Goal: Register for event/course

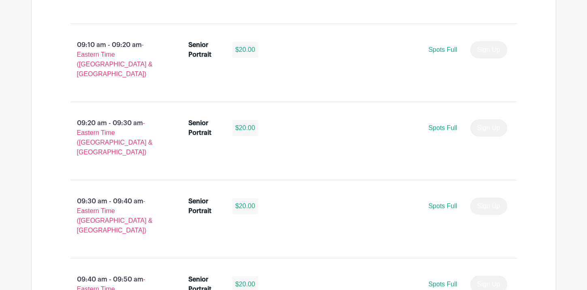
scroll to position [1127, 0]
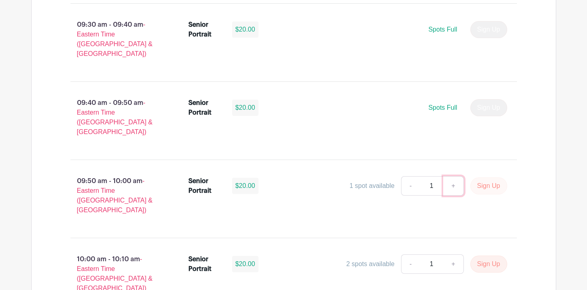
scroll to position [1278, 0]
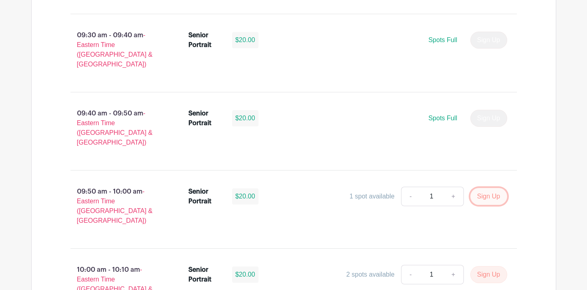
click at [479, 188] on button "Sign Up" at bounding box center [489, 196] width 37 height 17
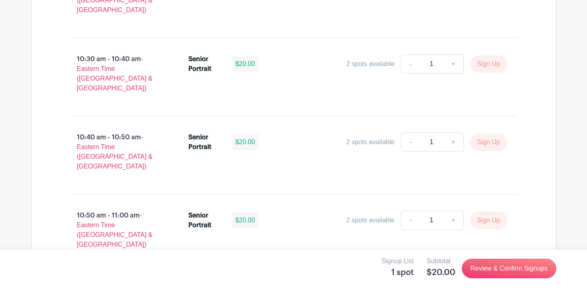
scroll to position [1786, 0]
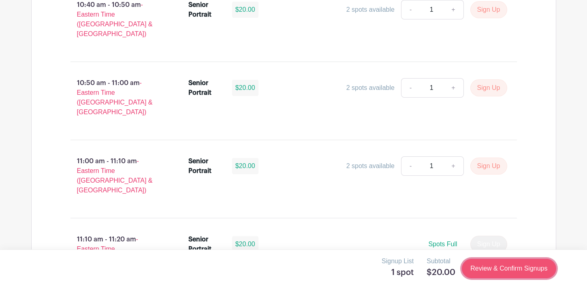
click at [513, 273] on link "Review & Confirm Signups" at bounding box center [509, 268] width 94 height 19
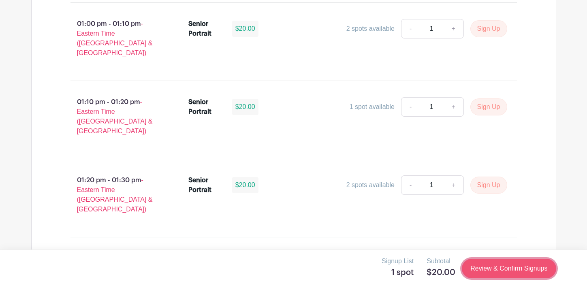
click at [503, 272] on link "Review & Confirm Signups" at bounding box center [509, 268] width 94 height 19
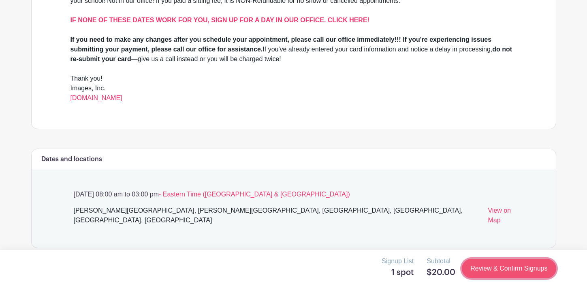
scroll to position [0, 0]
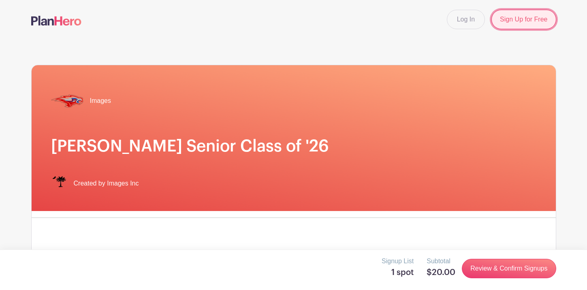
click at [516, 20] on link "Sign Up for Free" at bounding box center [524, 19] width 64 height 19
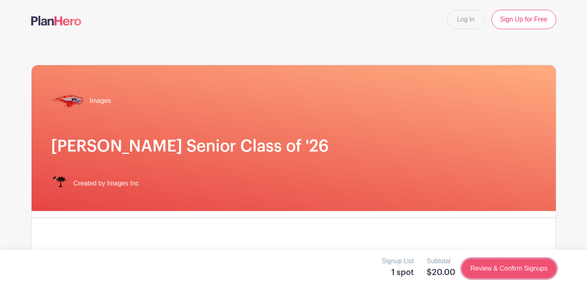
click at [518, 266] on link "Review & Confirm Signups" at bounding box center [509, 268] width 94 height 19
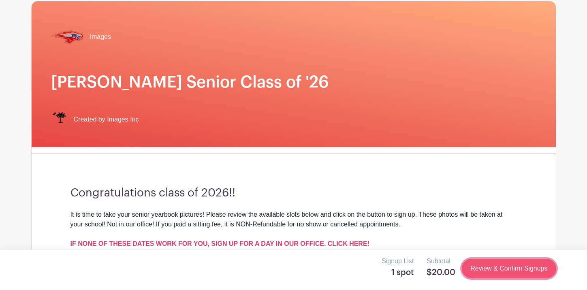
scroll to position [65, 0]
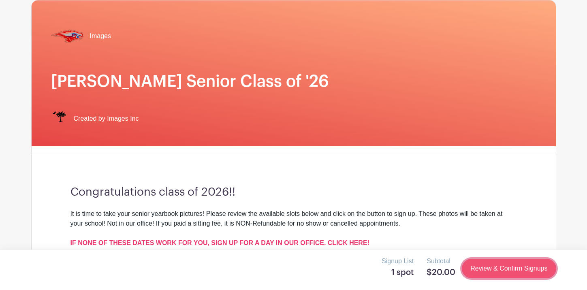
click at [500, 270] on link "Review & Confirm Signups" at bounding box center [509, 268] width 94 height 19
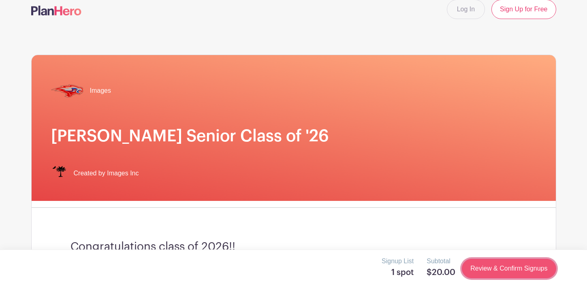
scroll to position [0, 0]
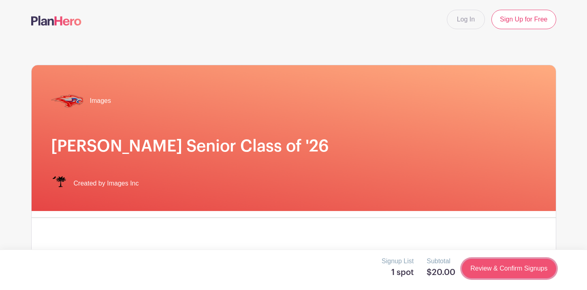
click at [500, 270] on link "Review & Confirm Signups" at bounding box center [509, 268] width 94 height 19
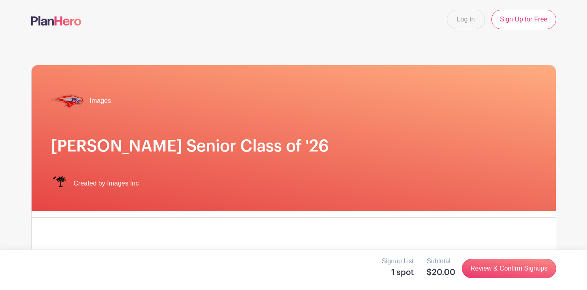
click at [437, 122] on div "Images Hammond Senior Class of '26 Created by Images Inc" at bounding box center [294, 138] width 525 height 146
click at [436, 122] on div "Images Hammond Senior Class of '26 Created by Images Inc" at bounding box center [294, 138] width 525 height 146
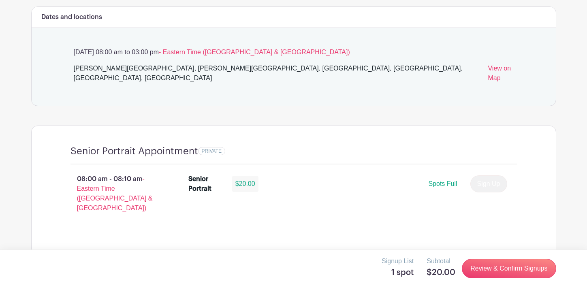
scroll to position [429, 0]
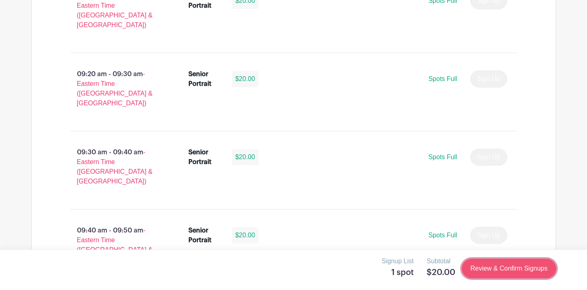
click at [483, 268] on link "Review & Confirm Signups" at bounding box center [509, 268] width 94 height 19
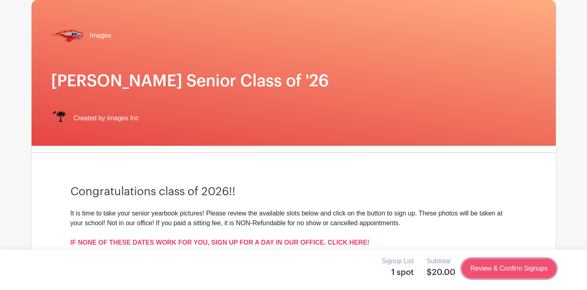
scroll to position [0, 0]
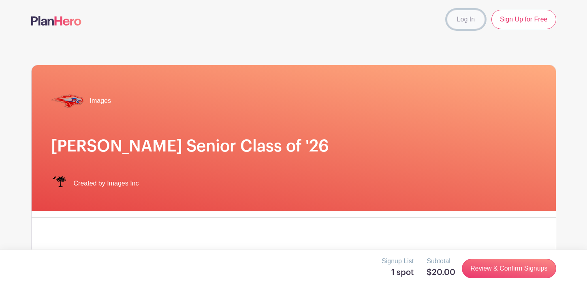
click at [465, 27] on link "Log In" at bounding box center [466, 19] width 38 height 19
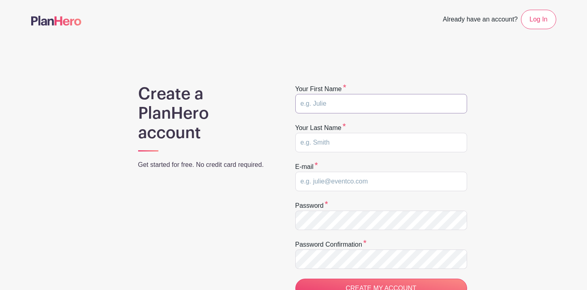
click at [373, 104] on input "text" at bounding box center [382, 103] width 172 height 19
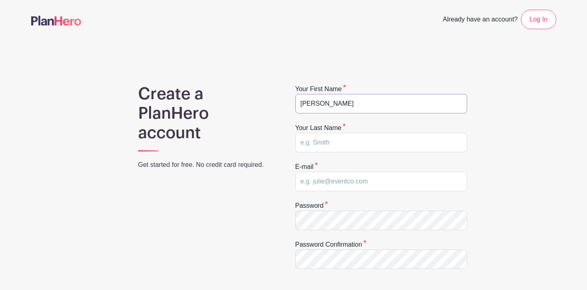
type input "Stella"
type input "Schuch"
click at [352, 171] on div "E-mail" at bounding box center [382, 176] width 172 height 29
click at [350, 181] on input "email" at bounding box center [382, 181] width 172 height 19
type input "schuchst2026@hammondschool.org"
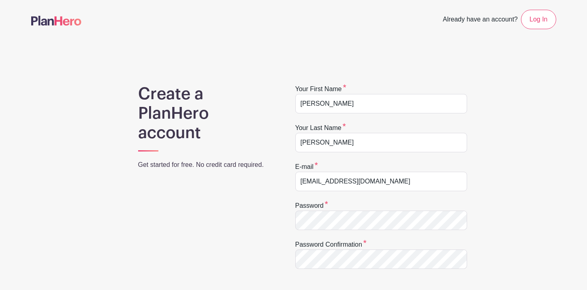
click at [338, 232] on form "Your first name Stella Your last name Schuch E-mail schuchst2026@hammondschool.…" at bounding box center [382, 211] width 172 height 255
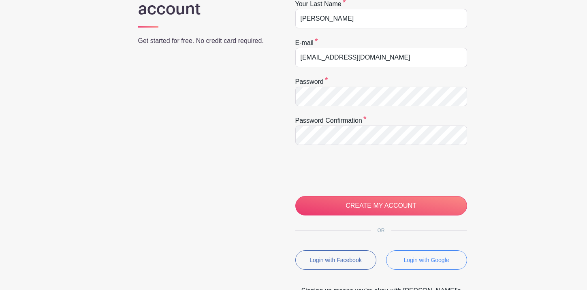
scroll to position [148, 0]
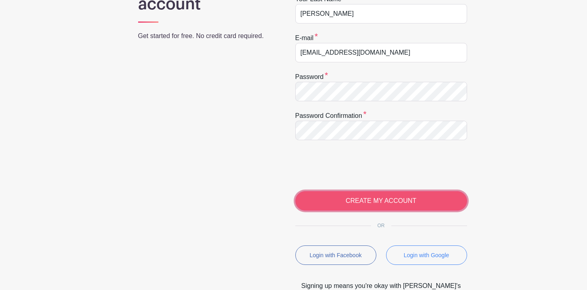
click at [390, 200] on input "CREATE MY ACCOUNT" at bounding box center [382, 200] width 172 height 19
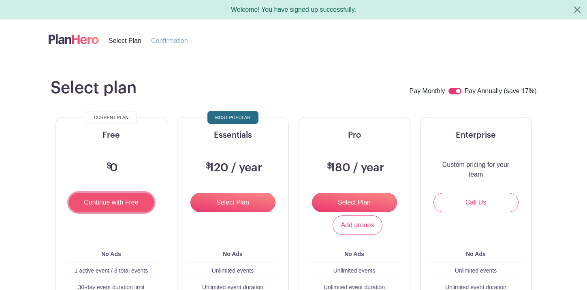
click at [127, 197] on input "Continue with Free" at bounding box center [111, 202] width 85 height 19
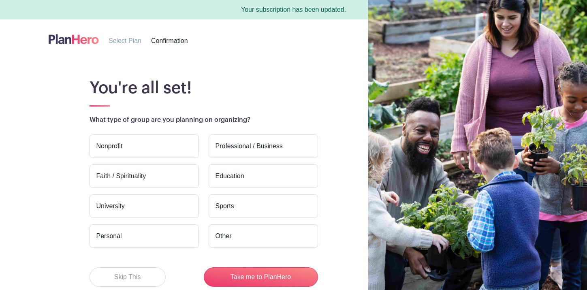
click at [307, 69] on main "You're all set! What type of group are you planning on organizing? Nonprofit Pr…" at bounding box center [293, 198] width 587 height 279
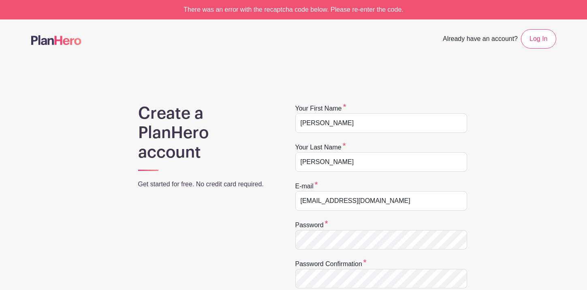
scroll to position [147, 0]
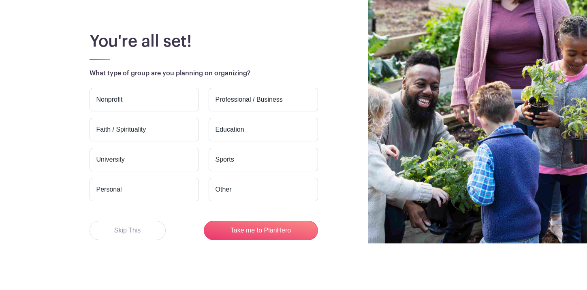
scroll to position [47, 0]
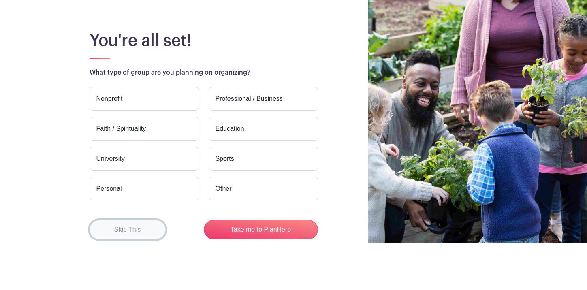
click at [147, 226] on button "Skip This" at bounding box center [128, 229] width 76 height 19
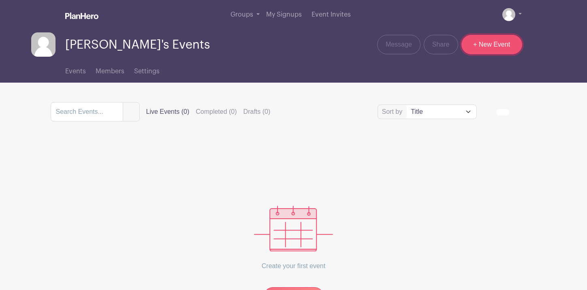
click at [504, 45] on link "+ New Event" at bounding box center [492, 44] width 61 height 19
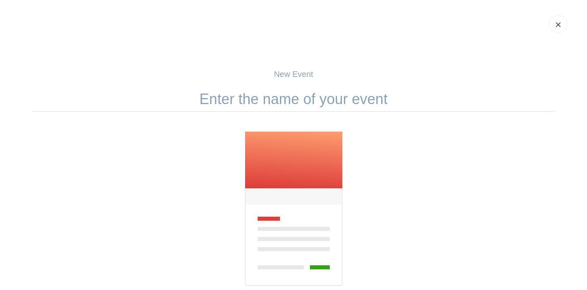
click at [565, 24] on link at bounding box center [558, 23] width 19 height 17
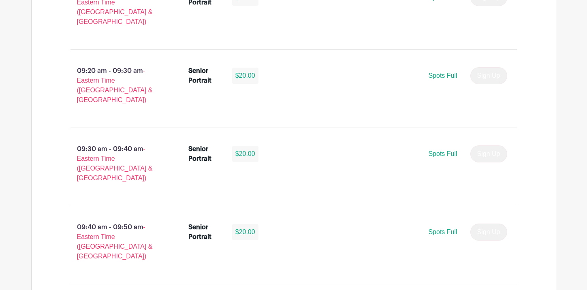
scroll to position [1155, 0]
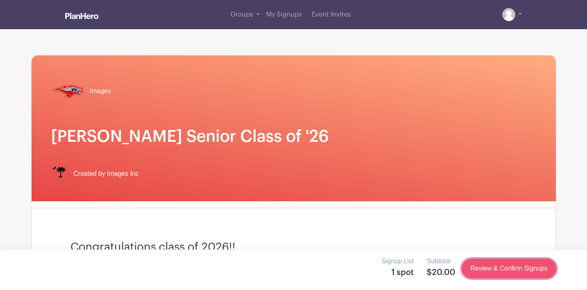
click at [509, 272] on link "Review & Confirm Signups" at bounding box center [509, 268] width 94 height 19
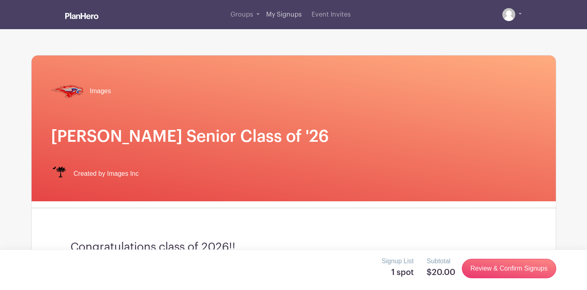
click at [281, 18] on span "My Signups" at bounding box center [284, 14] width 36 height 6
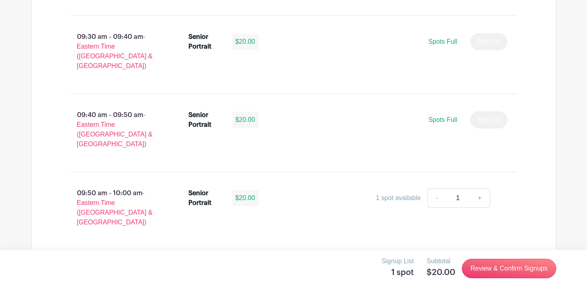
scroll to position [1268, 0]
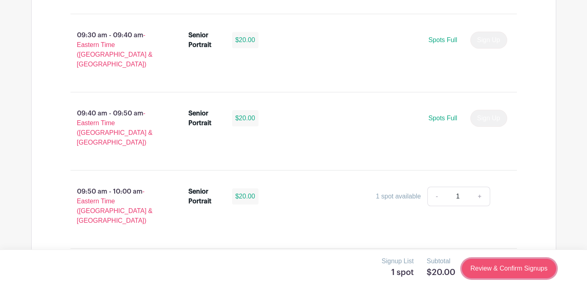
click at [488, 272] on link "Review & Confirm Signups" at bounding box center [509, 268] width 94 height 19
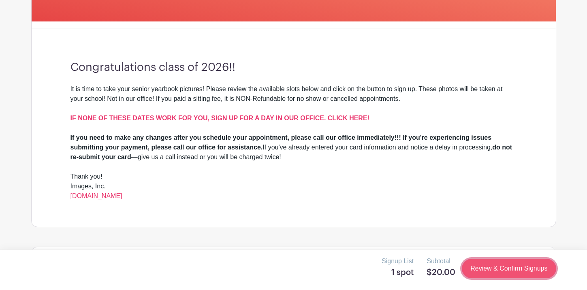
scroll to position [0, 0]
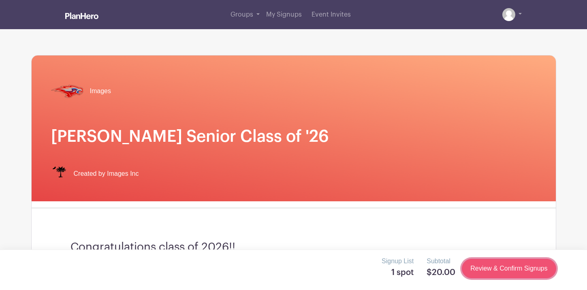
click at [488, 272] on link "Review & Confirm Signups" at bounding box center [509, 268] width 94 height 19
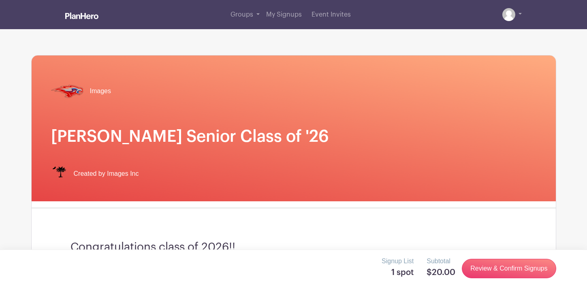
click at [381, 134] on h1 "Hammond Senior Class of '26" at bounding box center [294, 136] width 486 height 19
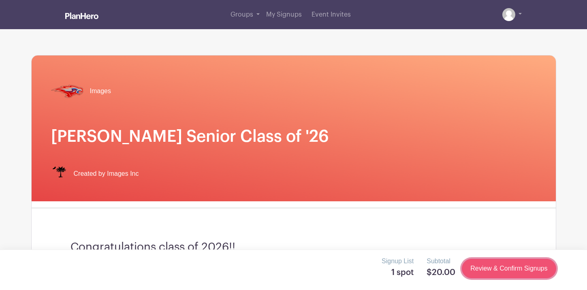
click at [517, 268] on link "Review & Confirm Signups" at bounding box center [509, 268] width 94 height 19
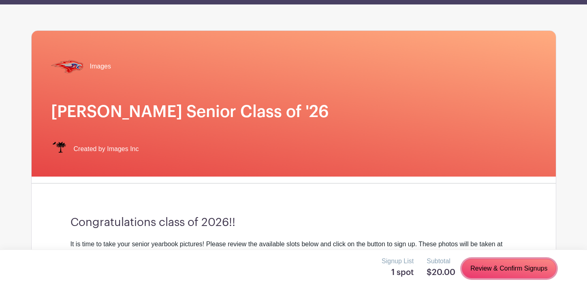
scroll to position [33, 0]
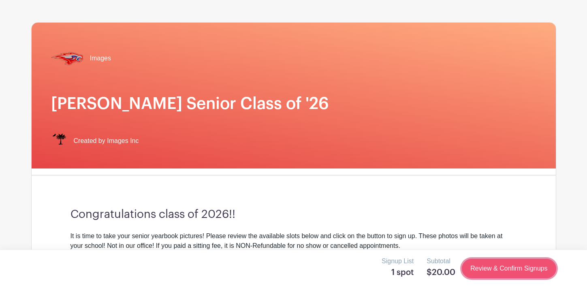
click at [499, 275] on link "Review & Confirm Signups" at bounding box center [509, 268] width 94 height 19
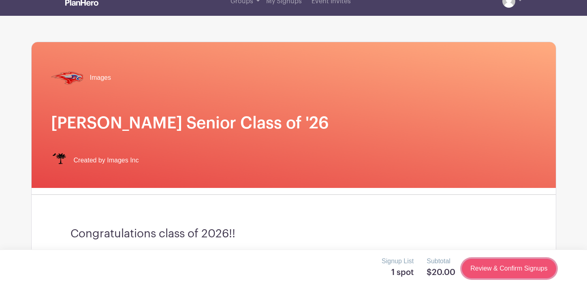
scroll to position [0, 0]
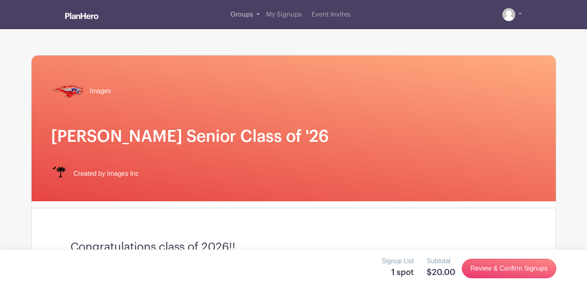
click at [252, 21] on link "Groups" at bounding box center [245, 14] width 36 height 29
click at [255, 12] on link "Groups" at bounding box center [245, 14] width 36 height 29
click at [235, 13] on span "Groups" at bounding box center [242, 14] width 23 height 6
click at [263, 15] on link "Groups" at bounding box center [245, 14] width 36 height 29
click at [255, 13] on link "Groups" at bounding box center [245, 14] width 36 height 29
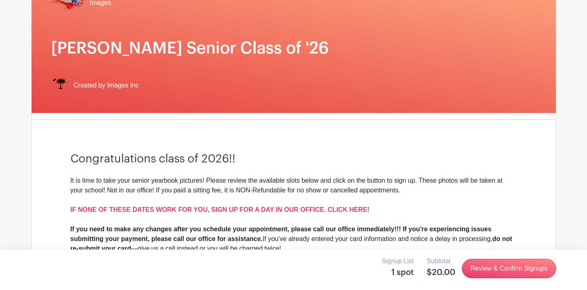
scroll to position [89, 0]
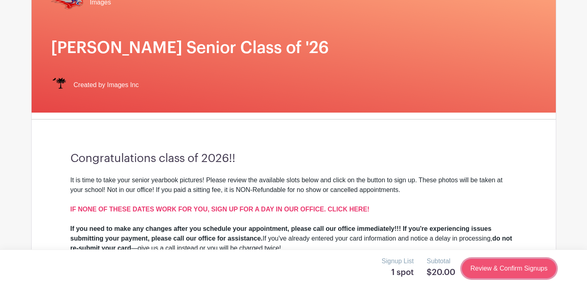
click at [492, 274] on link "Review & Confirm Signups" at bounding box center [509, 268] width 94 height 19
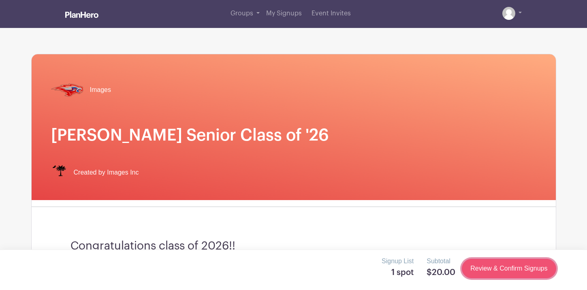
scroll to position [0, 0]
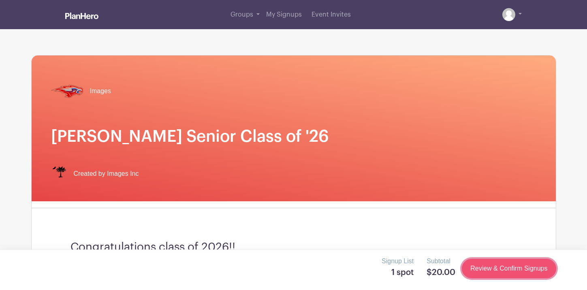
click at [493, 274] on link "Review & Confirm Signups" at bounding box center [509, 268] width 94 height 19
click at [494, 275] on link "Review & Confirm Signups" at bounding box center [509, 268] width 94 height 19
click at [493, 275] on link "Review & Confirm Signups" at bounding box center [509, 268] width 94 height 19
drag, startPoint x: 493, startPoint y: 275, endPoint x: 493, endPoint y: 269, distance: 6.1
click at [493, 269] on link "Review & Confirm Signups" at bounding box center [509, 268] width 94 height 19
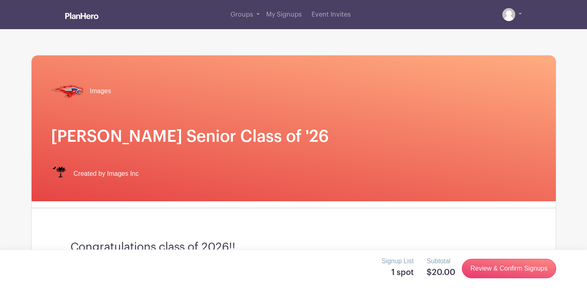
click at [259, 139] on h1 "Hammond Senior Class of '26" at bounding box center [294, 136] width 486 height 19
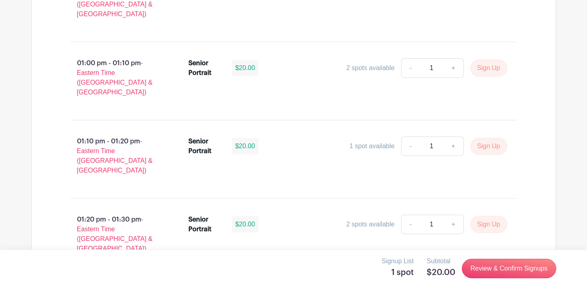
scroll to position [2454, 0]
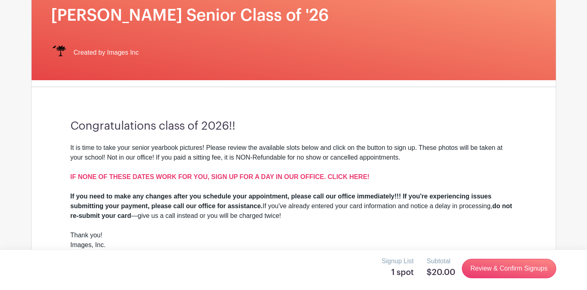
scroll to position [122, 0]
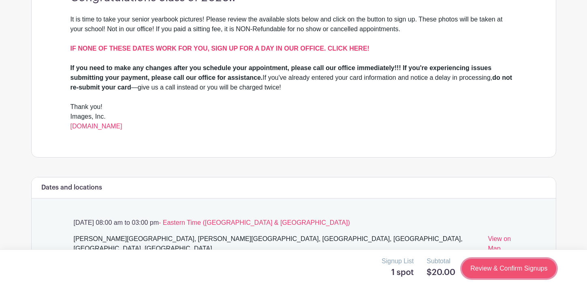
click at [489, 261] on link "Review & Confirm Signups" at bounding box center [509, 268] width 94 height 19
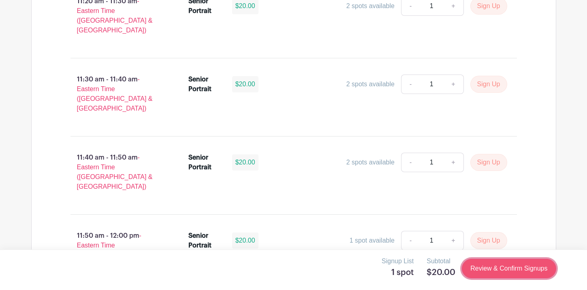
scroll to position [2454, 0]
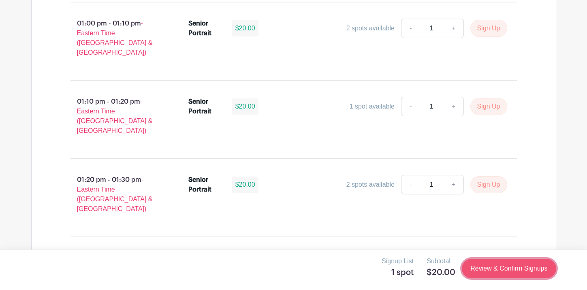
click at [505, 277] on link "Review & Confirm Signups" at bounding box center [509, 268] width 94 height 19
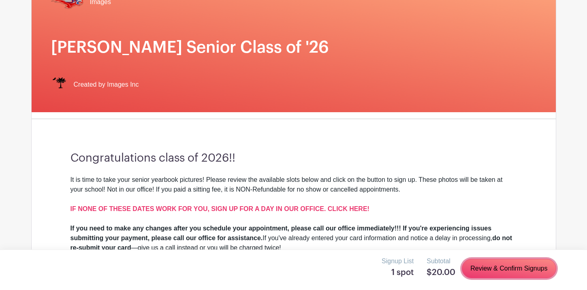
scroll to position [106, 0]
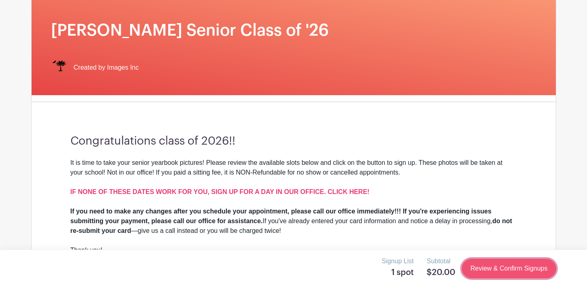
click at [501, 272] on link "Review & Confirm Signups" at bounding box center [509, 268] width 94 height 19
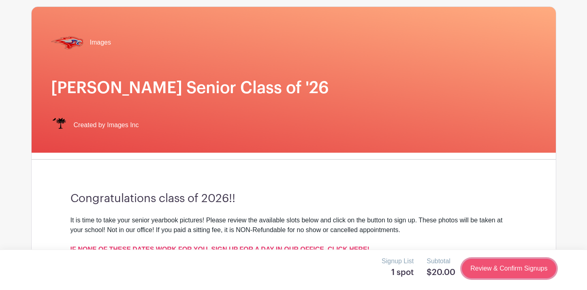
scroll to position [0, 0]
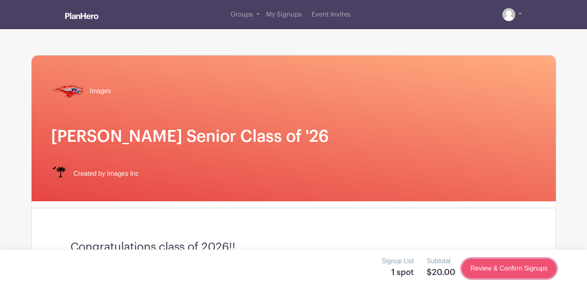
click at [501, 272] on link "Review & Confirm Signups" at bounding box center [509, 268] width 94 height 19
click at [501, 270] on link "Review & Confirm Signups" at bounding box center [509, 268] width 94 height 19
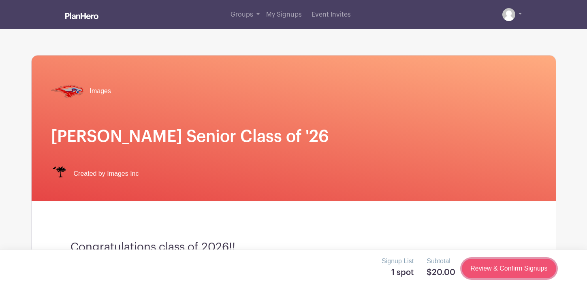
click at [501, 270] on link "Review & Confirm Signups" at bounding box center [509, 268] width 94 height 19
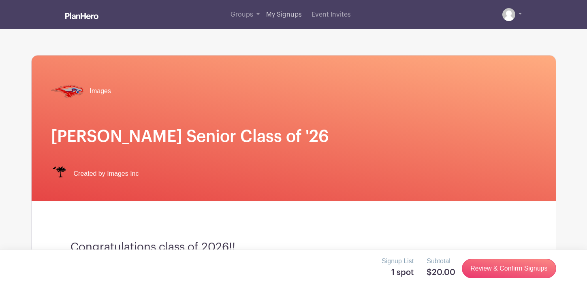
click at [289, 17] on span "My Signups" at bounding box center [284, 14] width 36 height 6
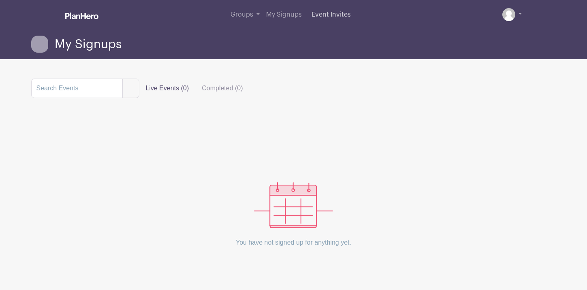
click at [318, 12] on span "Event Invites" at bounding box center [331, 14] width 39 height 6
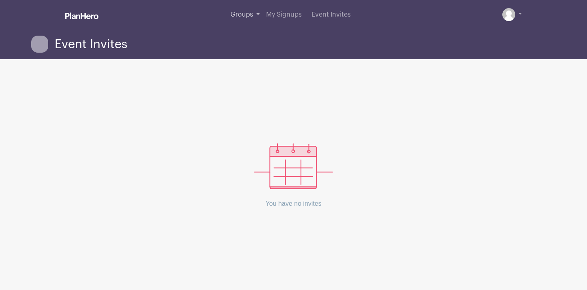
click at [248, 13] on span "Groups" at bounding box center [242, 14] width 23 height 6
click at [259, 15] on link "Groups" at bounding box center [245, 14] width 36 height 29
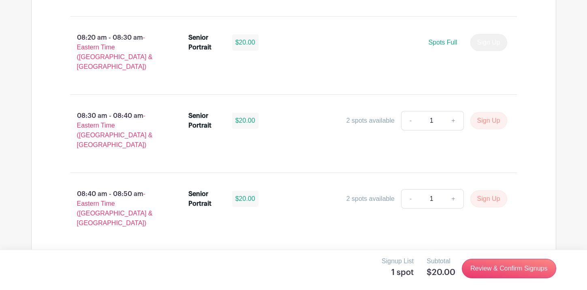
scroll to position [773, 0]
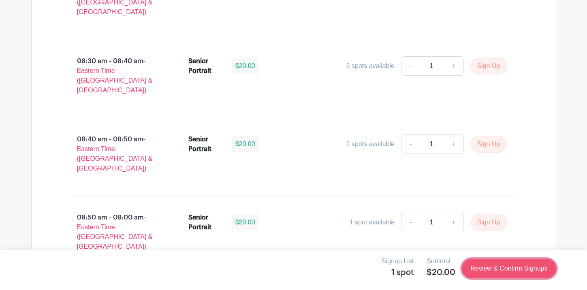
click at [496, 263] on link "Review & Confirm Signups" at bounding box center [509, 268] width 94 height 19
